Goal: Task Accomplishment & Management: Complete application form

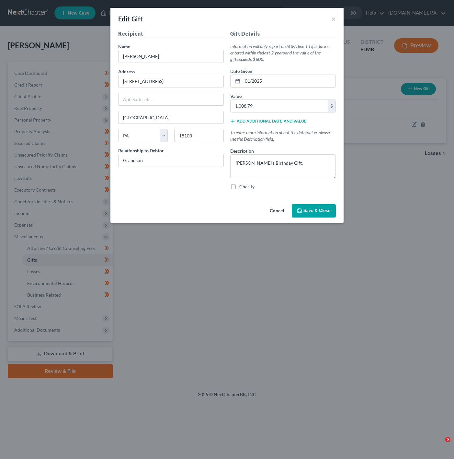
select select "39"
click at [334, 17] on button "×" at bounding box center [333, 19] width 5 height 8
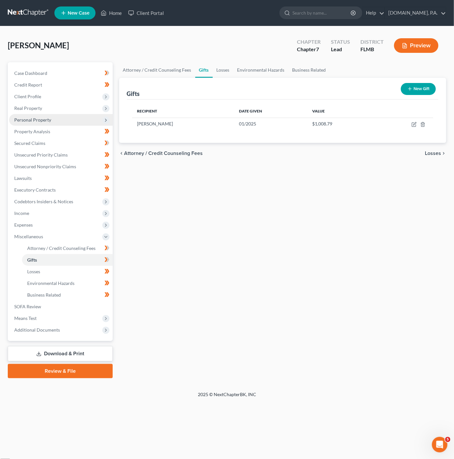
click at [97, 119] on span "Personal Property" at bounding box center [61, 120] width 104 height 12
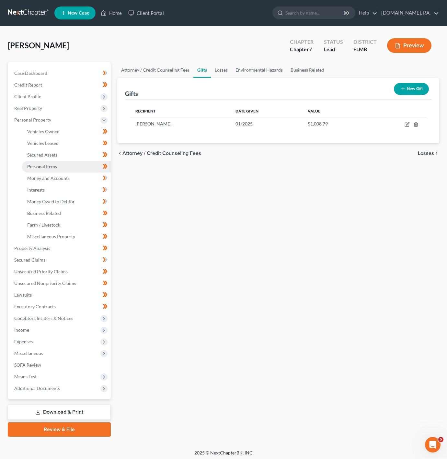
click at [52, 168] on span "Personal Items" at bounding box center [42, 167] width 30 height 6
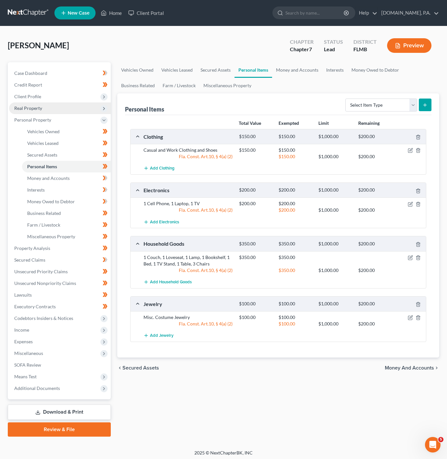
drag, startPoint x: 29, startPoint y: 108, endPoint x: 37, endPoint y: 113, distance: 9.2
click at [29, 108] on span "Real Property" at bounding box center [28, 108] width 28 height 6
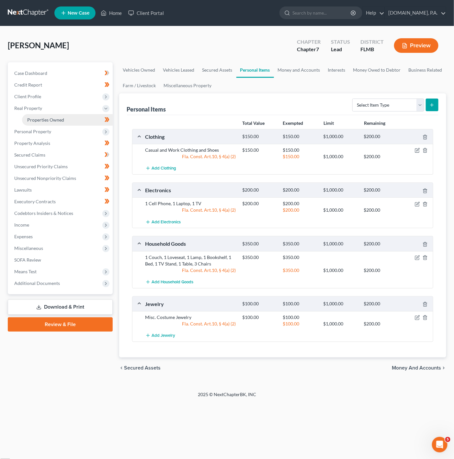
click at [40, 116] on link "Properties Owned" at bounding box center [67, 120] width 91 height 12
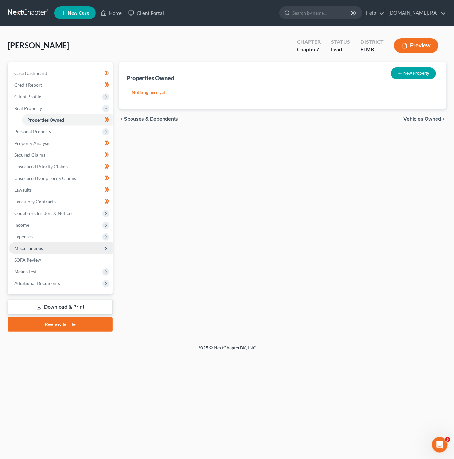
click at [95, 248] on span "Miscellaneous" at bounding box center [61, 248] width 104 height 12
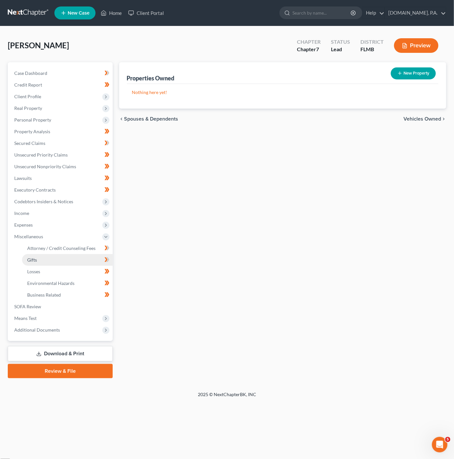
click at [77, 261] on link "Gifts" at bounding box center [67, 260] width 91 height 12
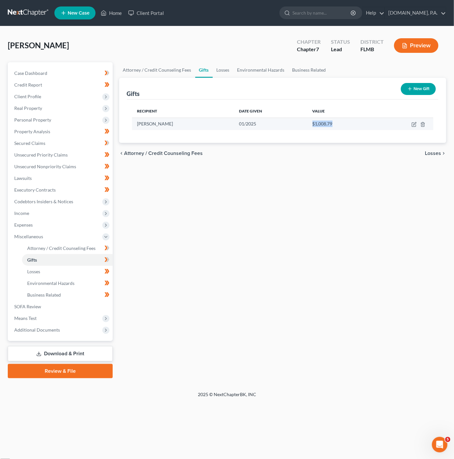
drag, startPoint x: 335, startPoint y: 123, endPoint x: 288, endPoint y: 125, distance: 47.0
click at [288, 125] on tr "[PERSON_NAME] 01/2025 $1,008.79" at bounding box center [282, 124] width 301 height 12
click at [353, 125] on div "$1,008.79" at bounding box center [341, 123] width 57 height 6
drag, startPoint x: 350, startPoint y: 125, endPoint x: 302, endPoint y: 126, distance: 47.3
click at [313, 126] on div "$1,008.79" at bounding box center [341, 123] width 57 height 6
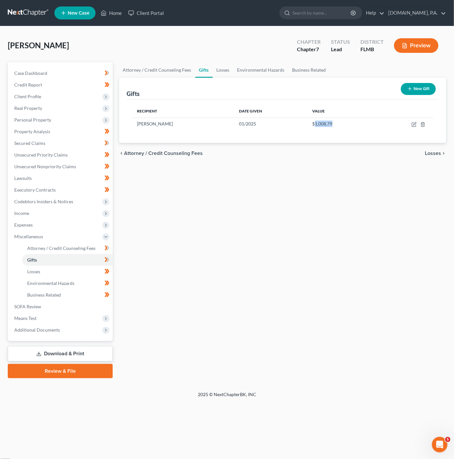
copy span "1,008.79"
drag, startPoint x: 163, startPoint y: 126, endPoint x: 135, endPoint y: 126, distance: 27.2
click at [135, 126] on td "[PERSON_NAME]" at bounding box center [183, 124] width 102 height 12
copy span "[PERSON_NAME]"
drag, startPoint x: 327, startPoint y: 121, endPoint x: 301, endPoint y: 126, distance: 27.2
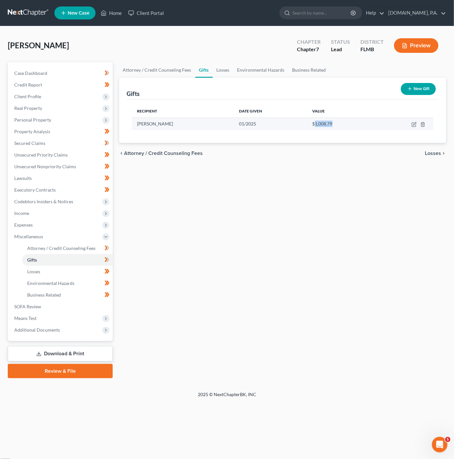
click at [313, 126] on div "$1,008.79" at bounding box center [341, 123] width 57 height 6
copy span "1,008.79"
drag, startPoint x: 179, startPoint y: 127, endPoint x: 135, endPoint y: 126, distance: 43.4
click at [135, 126] on td "[PERSON_NAME]" at bounding box center [183, 124] width 102 height 12
copy span "[PERSON_NAME]"
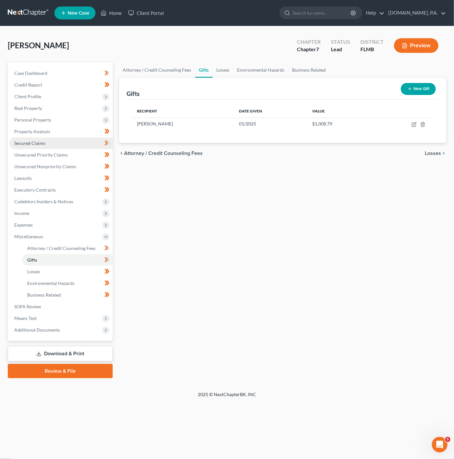
drag, startPoint x: 106, startPoint y: 121, endPoint x: 85, endPoint y: 148, distance: 33.9
click at [106, 121] on icon at bounding box center [105, 120] width 5 height 5
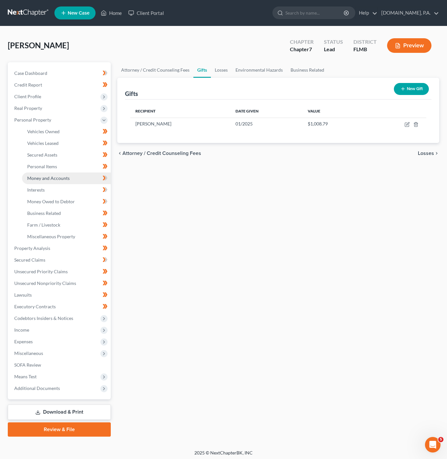
click at [73, 178] on link "Money and Accounts" at bounding box center [66, 178] width 89 height 12
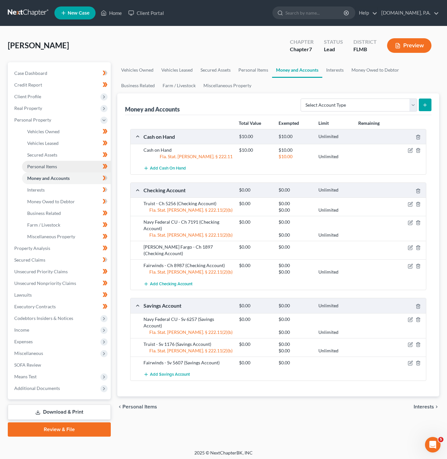
click at [61, 164] on link "Personal Items" at bounding box center [66, 167] width 89 height 12
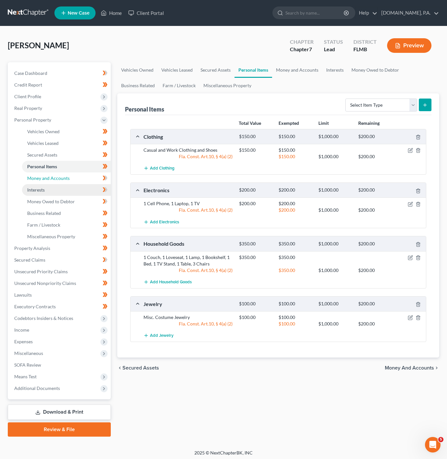
drag, startPoint x: 88, startPoint y: 180, endPoint x: 84, endPoint y: 184, distance: 5.8
click at [88, 180] on link "Money and Accounts" at bounding box center [66, 178] width 89 height 12
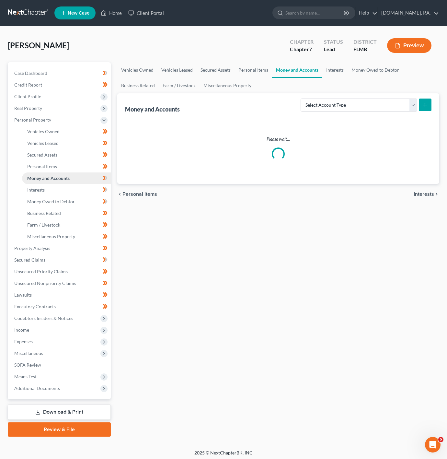
click at [82, 183] on link "Money and Accounts" at bounding box center [66, 178] width 89 height 12
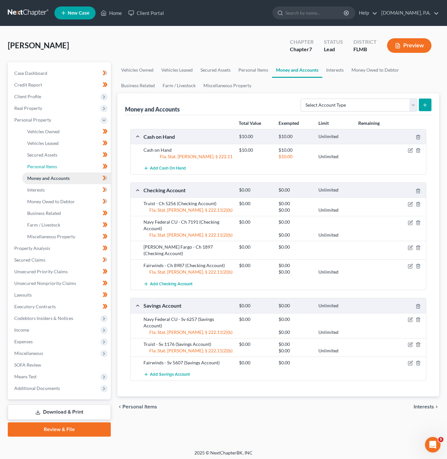
click at [52, 166] on span "Personal Items" at bounding box center [42, 167] width 30 height 6
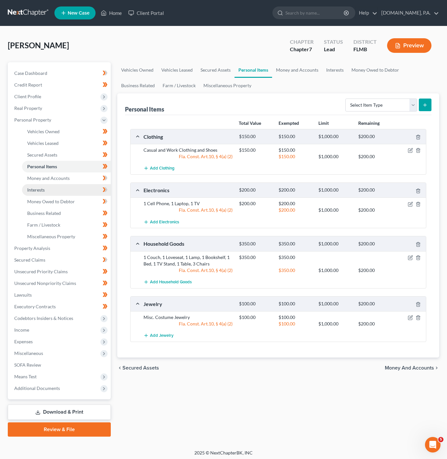
click at [88, 188] on link "Interests" at bounding box center [66, 190] width 89 height 12
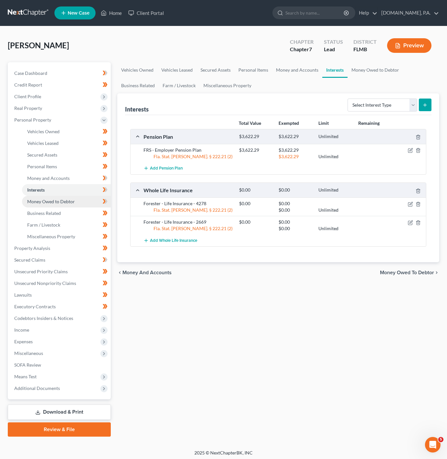
click at [49, 199] on span "Money Owed to Debtor" at bounding box center [51, 202] width 48 height 6
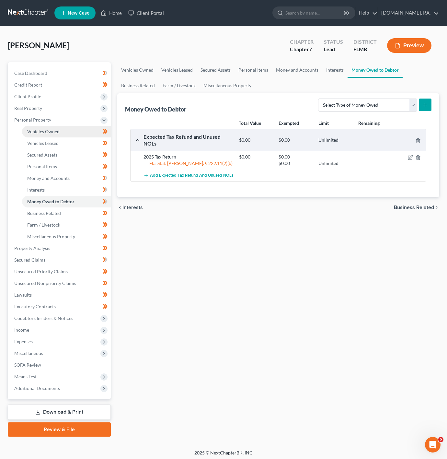
drag, startPoint x: 67, startPoint y: 132, endPoint x: 88, endPoint y: 135, distance: 20.6
click at [67, 132] on link "Vehicles Owned" at bounding box center [66, 132] width 89 height 12
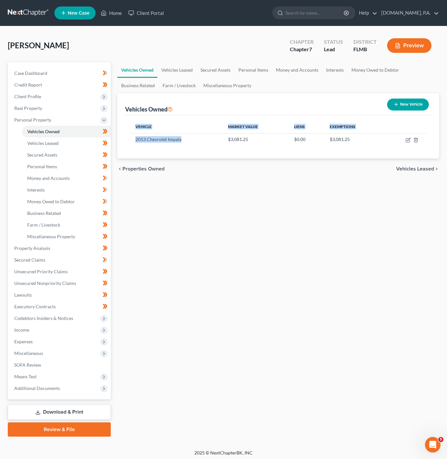
drag, startPoint x: 188, startPoint y: 139, endPoint x: 119, endPoint y: 141, distance: 69.0
click at [119, 141] on div "Vehicles Owned New Vehicle Vehicle Market Value Liens Exemptions 2013 Chevrolet…" at bounding box center [278, 125] width 322 height 65
click at [210, 135] on td "2013 Chevrolet Impala" at bounding box center [176, 139] width 93 height 12
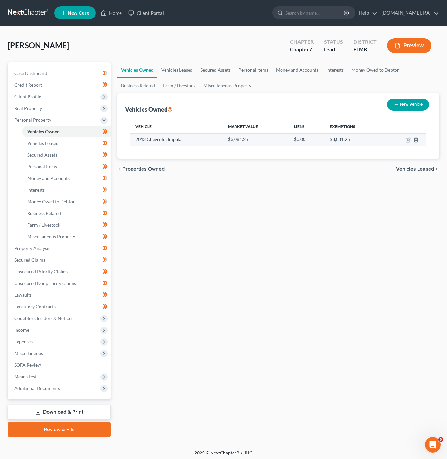
click at [200, 137] on td "2013 Chevrolet Impala" at bounding box center [176, 139] width 93 height 12
drag, startPoint x: 200, startPoint y: 137, endPoint x: 135, endPoint y: 139, distance: 65.1
click at [135, 139] on td "2013 Chevrolet Impala" at bounding box center [176, 139] width 93 height 12
copy td "2013 Chevrolet Impala"
drag, startPoint x: 263, startPoint y: 143, endPoint x: 231, endPoint y: 142, distance: 32.7
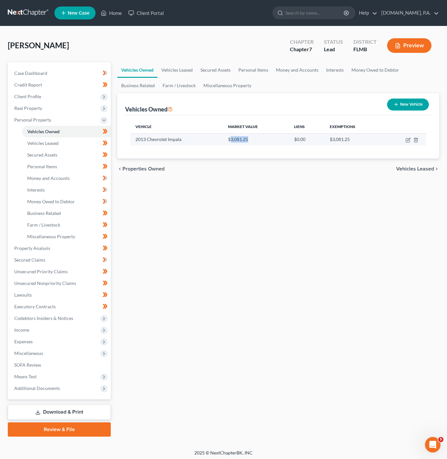
click at [231, 142] on td "$3,081.25" at bounding box center [256, 139] width 66 height 12
copy td "3,081.25"
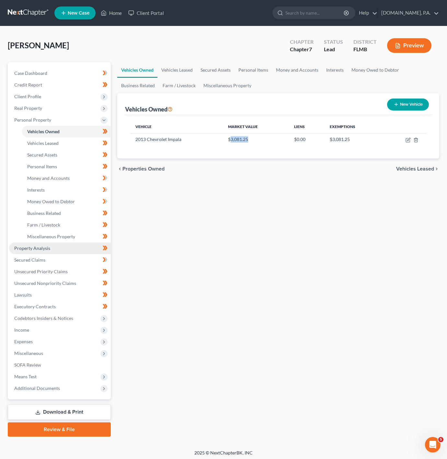
click at [66, 251] on link "Property Analysis" at bounding box center [60, 248] width 102 height 12
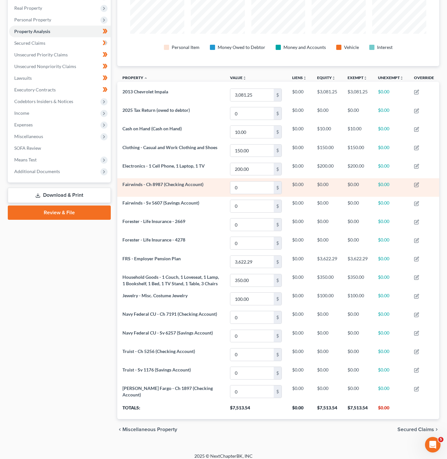
scroll to position [117, 0]
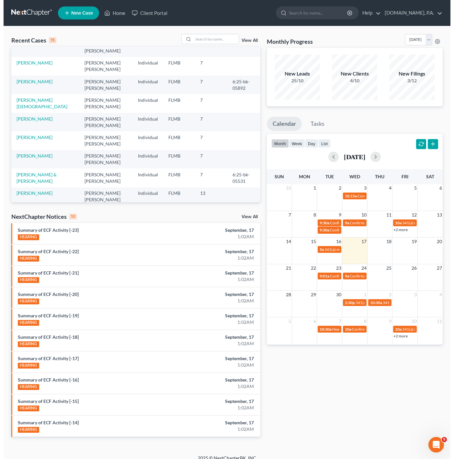
scroll to position [97, 0]
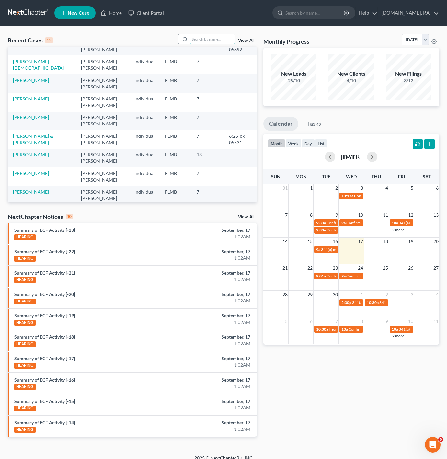
click at [212, 34] on input "search" at bounding box center [212, 38] width 45 height 9
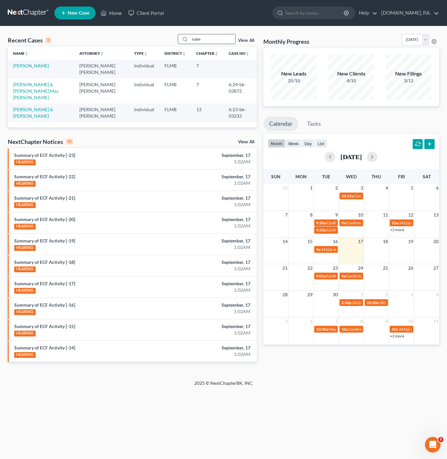
scroll to position [0, 0]
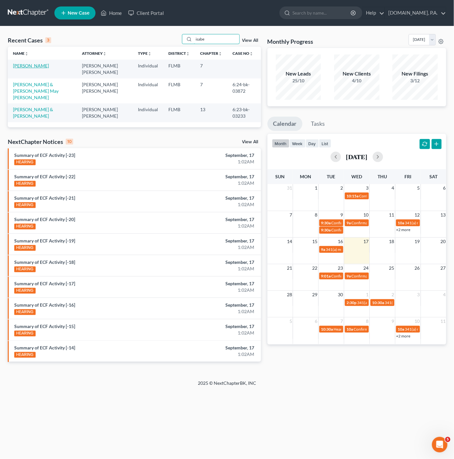
type input "isabe"
click at [35, 65] on link "[PERSON_NAME]" at bounding box center [31, 66] width 36 height 6
select select "4"
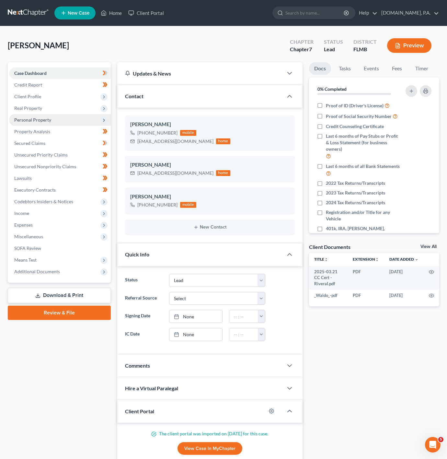
click at [96, 121] on span "Personal Property" at bounding box center [60, 120] width 102 height 12
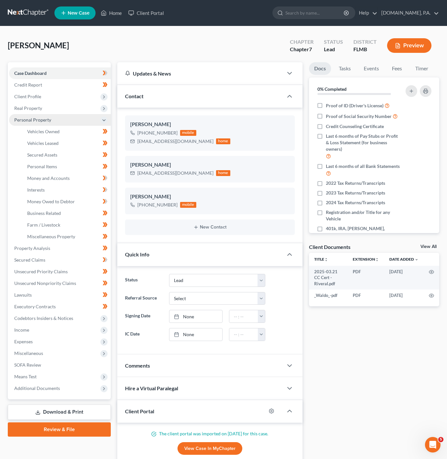
click at [96, 121] on span "Personal Property" at bounding box center [60, 120] width 102 height 12
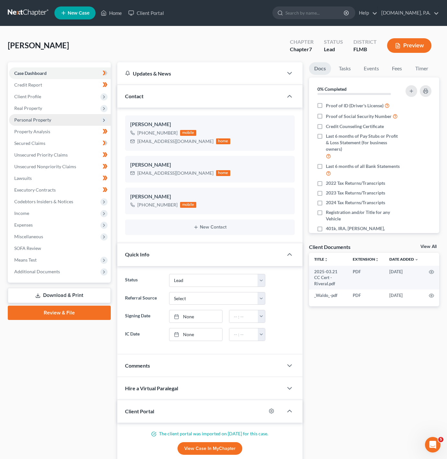
click at [93, 119] on span "Personal Property" at bounding box center [60, 120] width 102 height 12
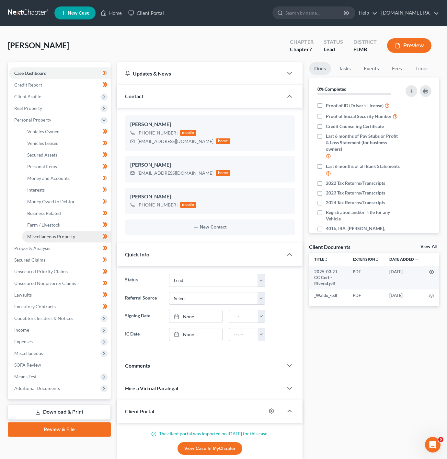
click at [72, 235] on span "Miscellaneous Property" at bounding box center [51, 236] width 48 height 6
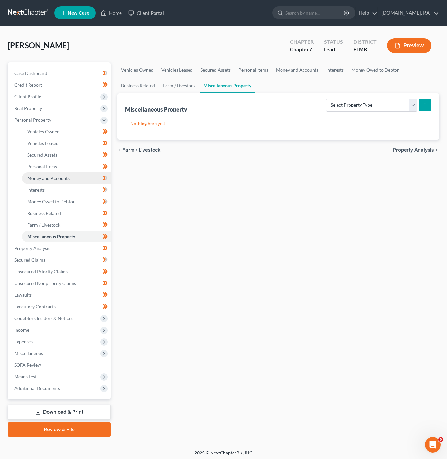
click at [69, 174] on link "Money and Accounts" at bounding box center [66, 178] width 89 height 12
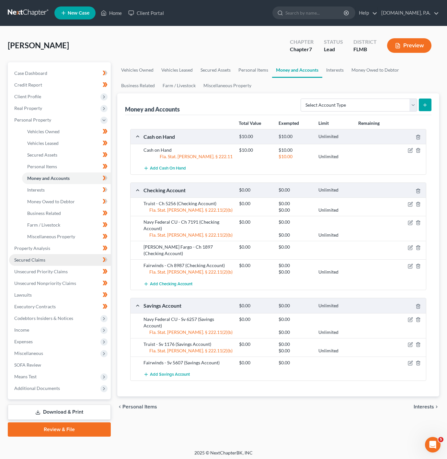
click at [51, 257] on link "Secured Claims" at bounding box center [60, 260] width 102 height 12
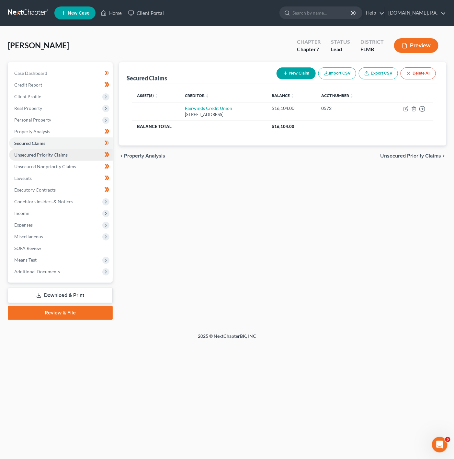
click at [44, 155] on span "Unsecured Priority Claims" at bounding box center [40, 155] width 53 height 6
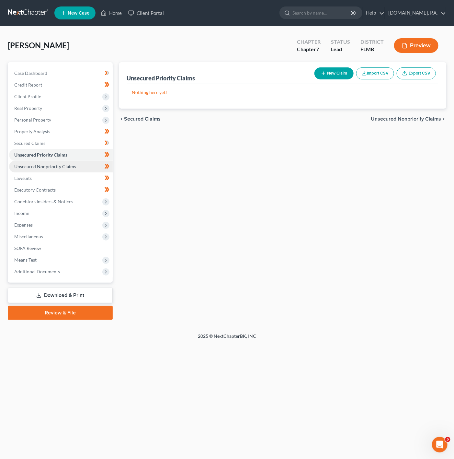
click at [49, 164] on span "Unsecured Nonpriority Claims" at bounding box center [45, 167] width 62 height 6
